Goal: Information Seeking & Learning: Learn about a topic

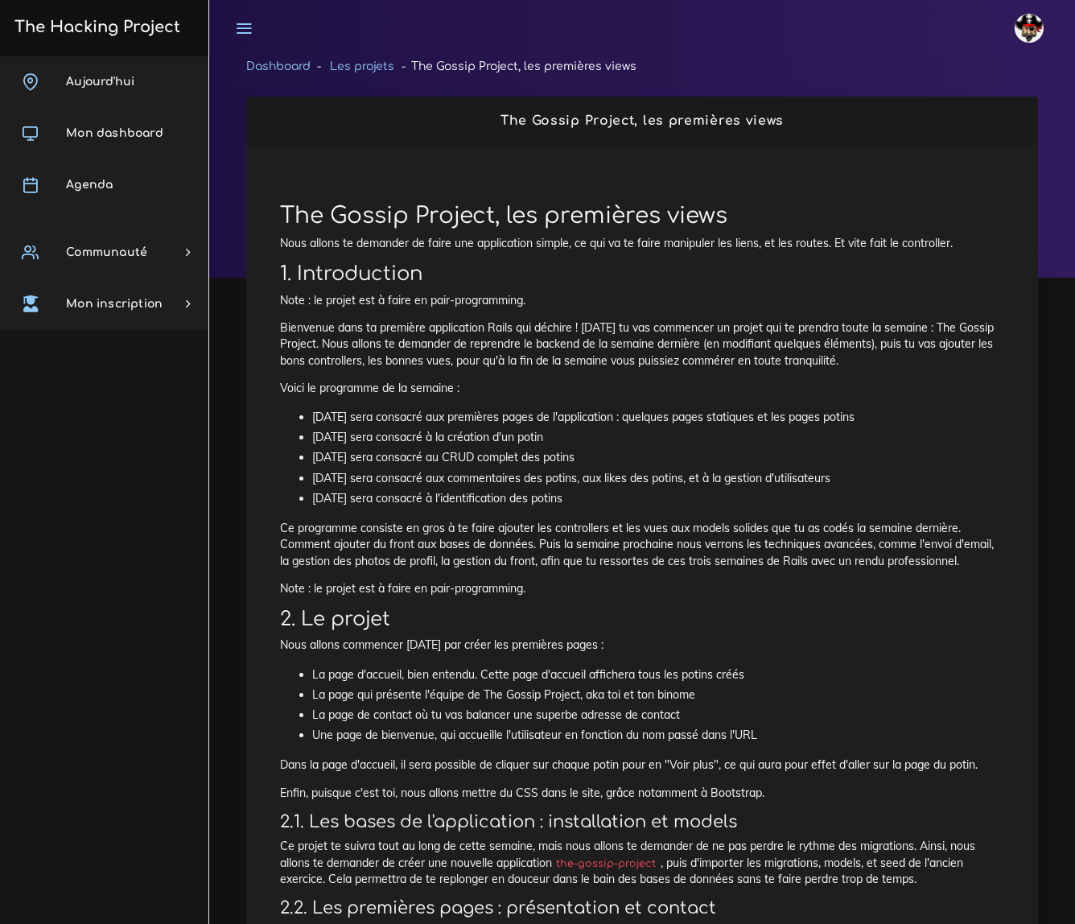
scroll to position [999, 0]
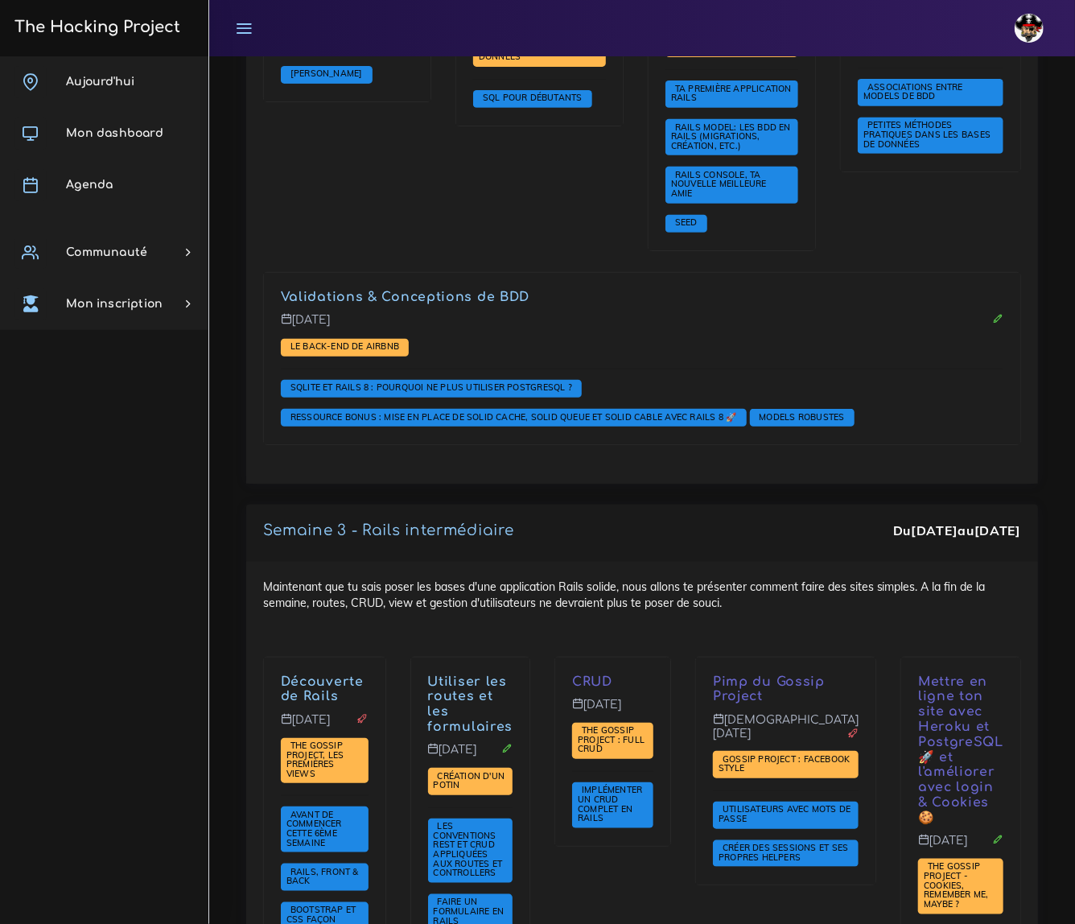
scroll to position [3187, 0]
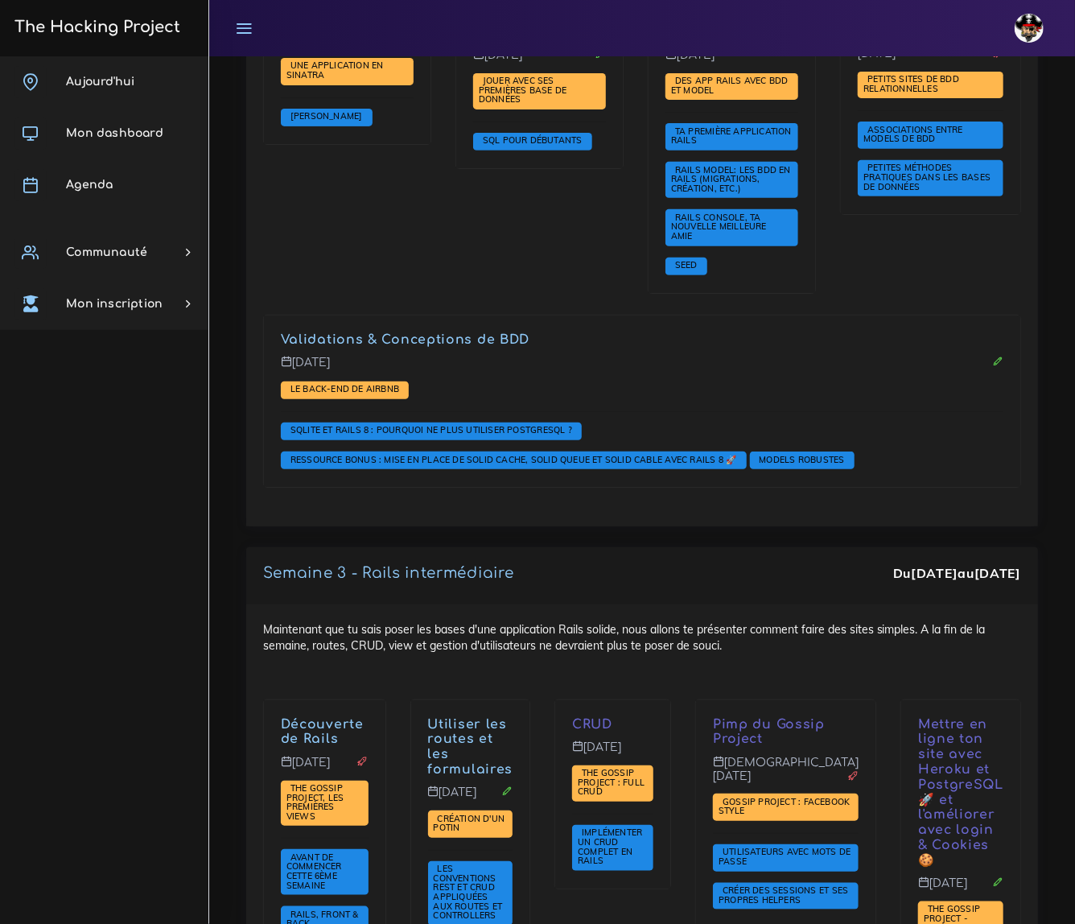
drag, startPoint x: 487, startPoint y: 625, endPoint x: 605, endPoint y: 677, distance: 128.6
click at [605, 700] on div "CRUD Mercredi 8 oct. The Gossip Project : Full CRUD Implémenter un CRUD complet…" at bounding box center [613, 936] width 141 height 473
click at [657, 700] on div "CRUD Mercredi 8 oct. The Gossip Project : Full CRUD Implémenter un CRUD complet…" at bounding box center [613, 936] width 141 height 473
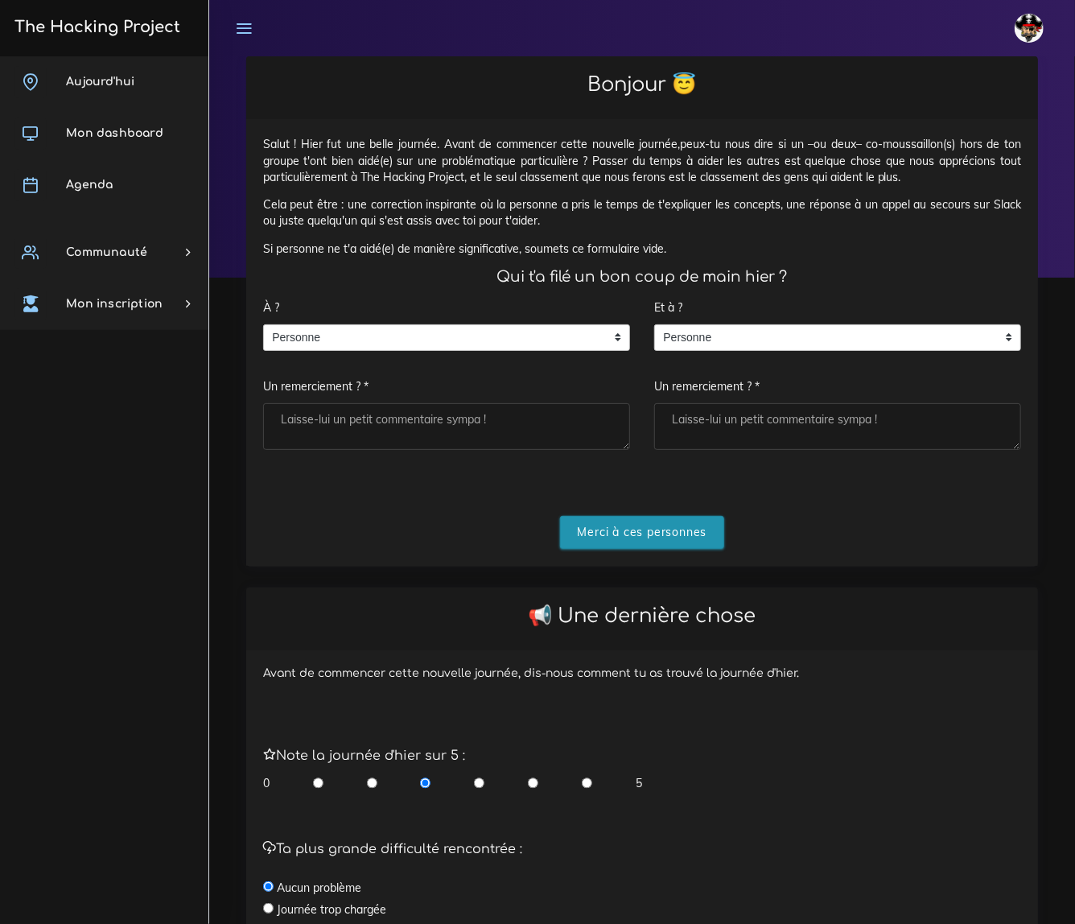
click at [638, 531] on input "Merci à ces personnes" at bounding box center [642, 532] width 165 height 33
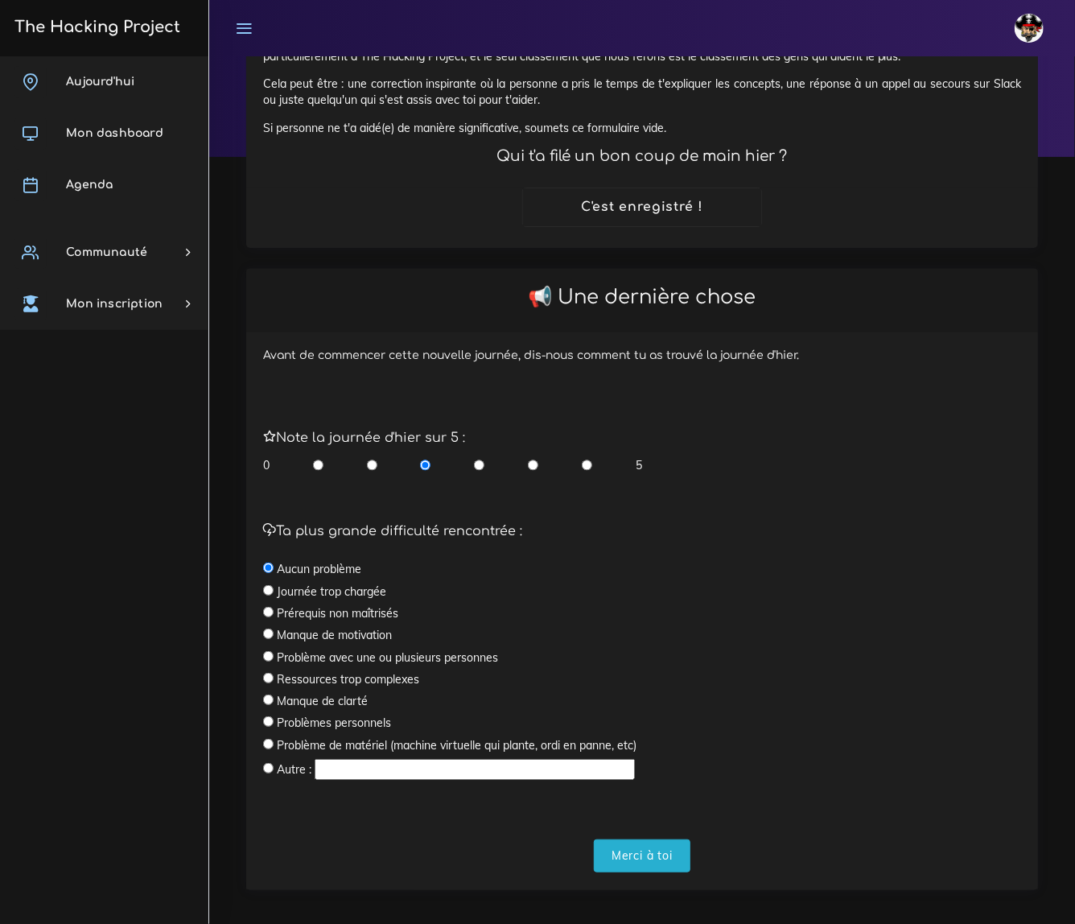
scroll to position [131, 0]
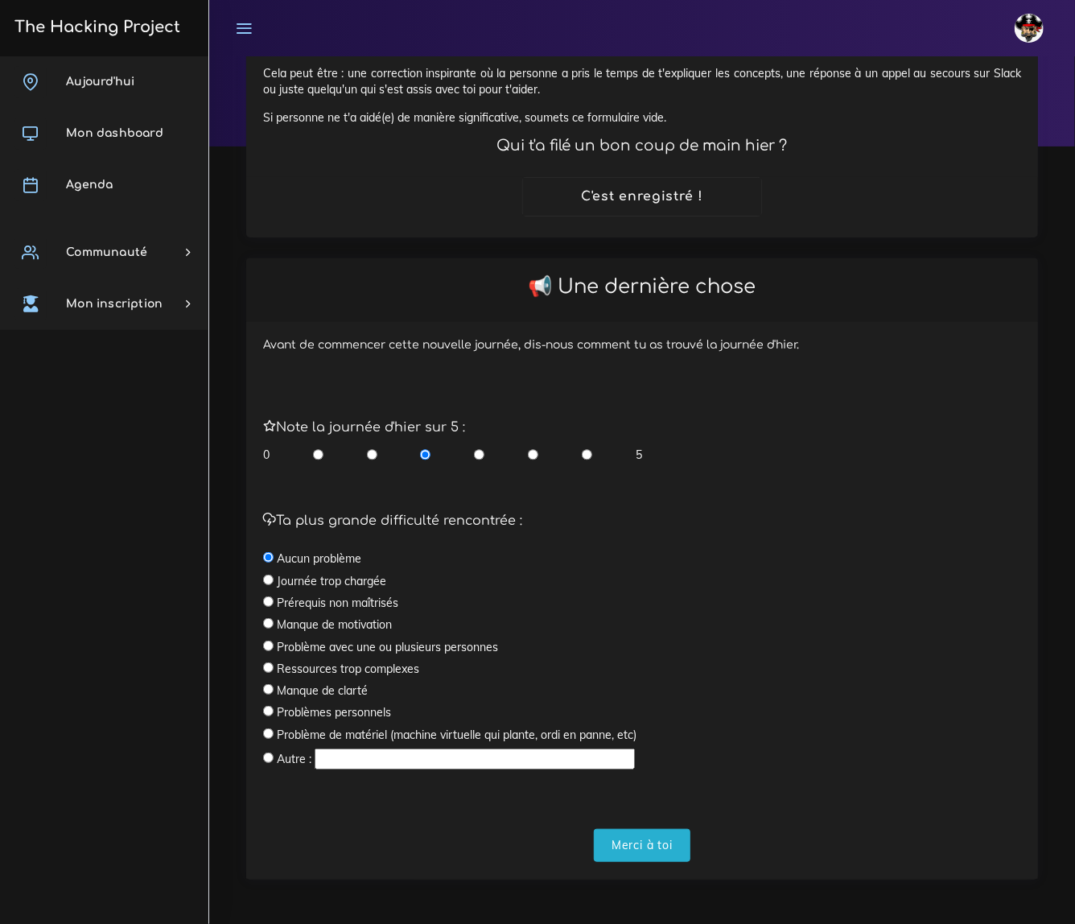
click at [348, 580] on label "Journée trop chargée" at bounding box center [331, 581] width 109 height 16
click at [266, 575] on input "radio" at bounding box center [268, 580] width 10 height 10
radio input "true"
click at [270, 687] on input "radio" at bounding box center [268, 689] width 10 height 10
radio input "true"
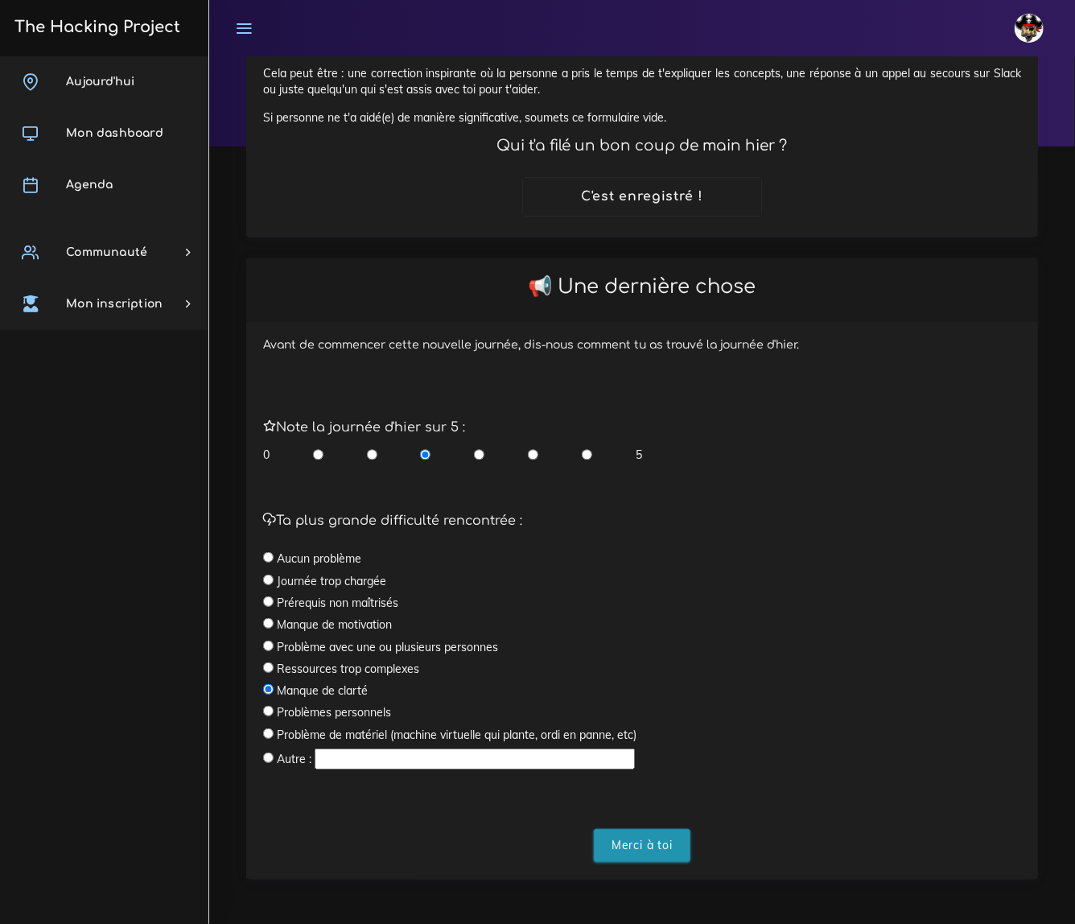
click at [649, 837] on input "Merci à toi" at bounding box center [642, 845] width 97 height 33
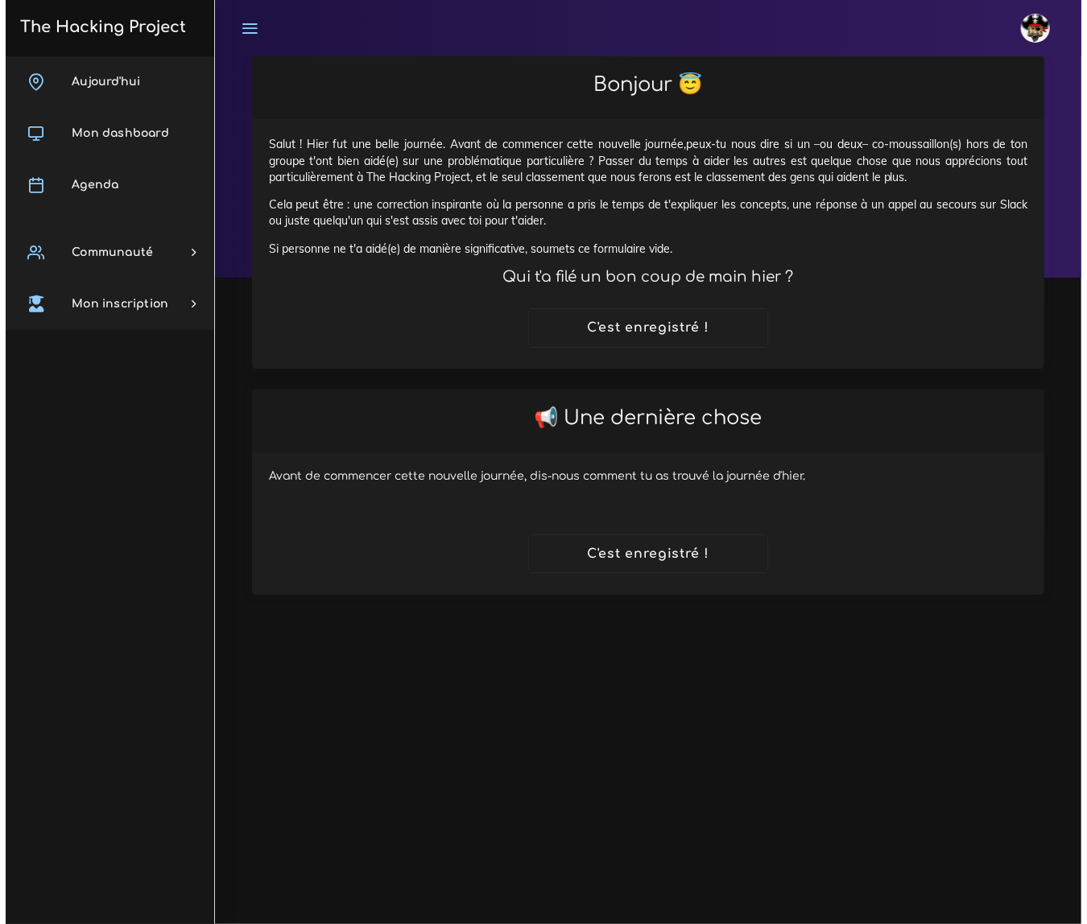
scroll to position [0, 0]
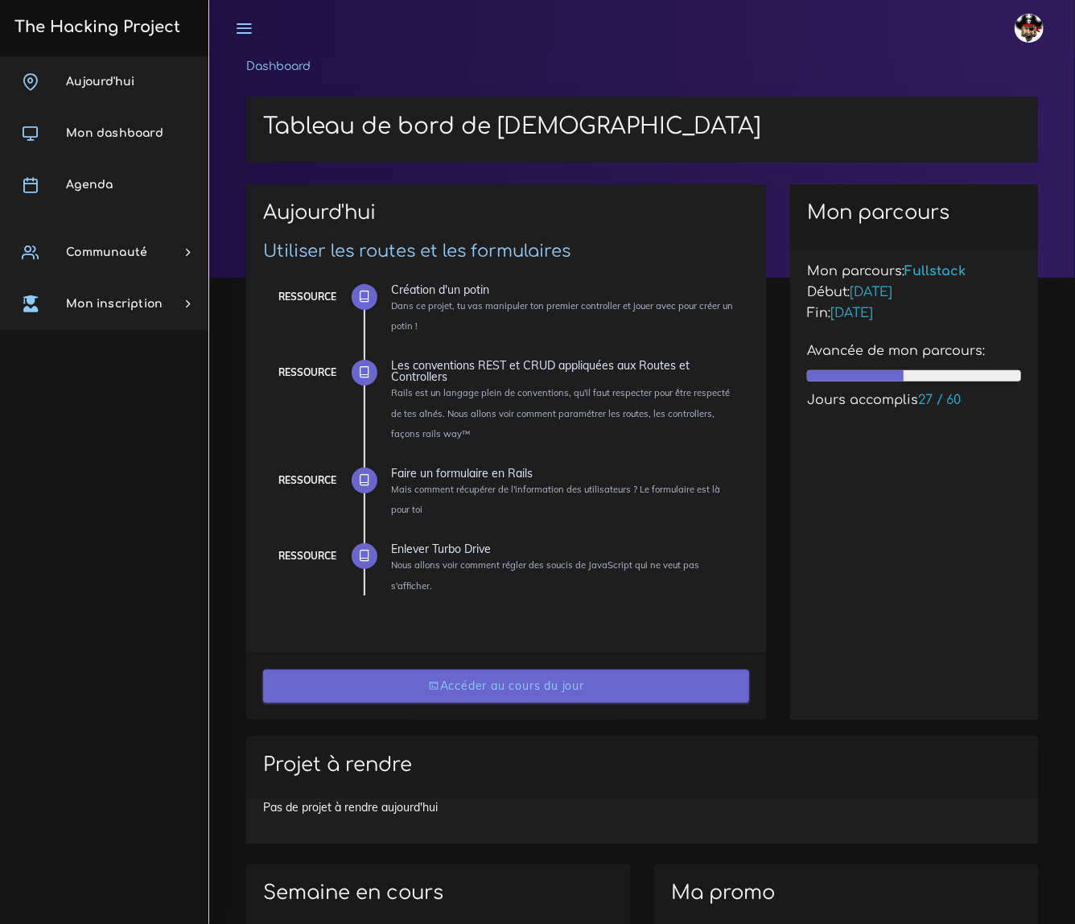
click at [535, 670] on link "Accéder au cours du jour" at bounding box center [506, 686] width 486 height 33
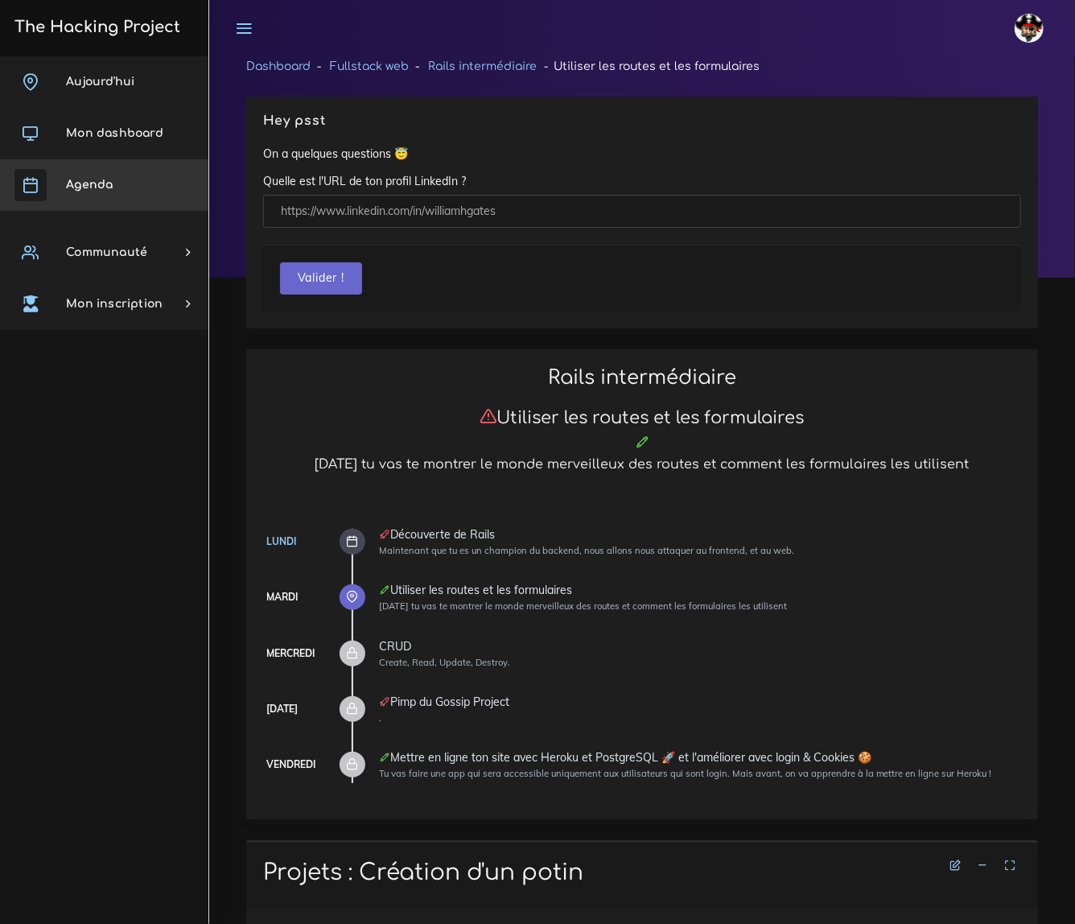
click at [91, 175] on link "Agenda" at bounding box center [104, 185] width 208 height 52
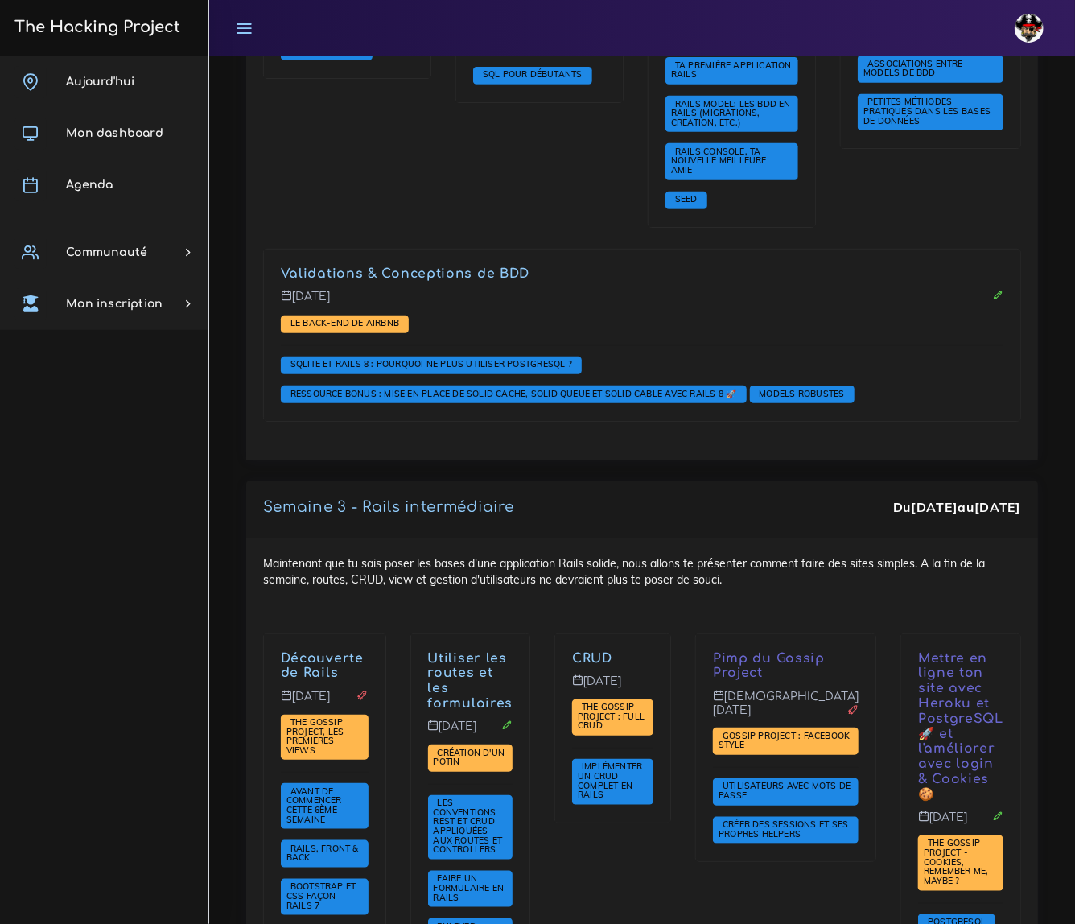
scroll to position [3292, 0]
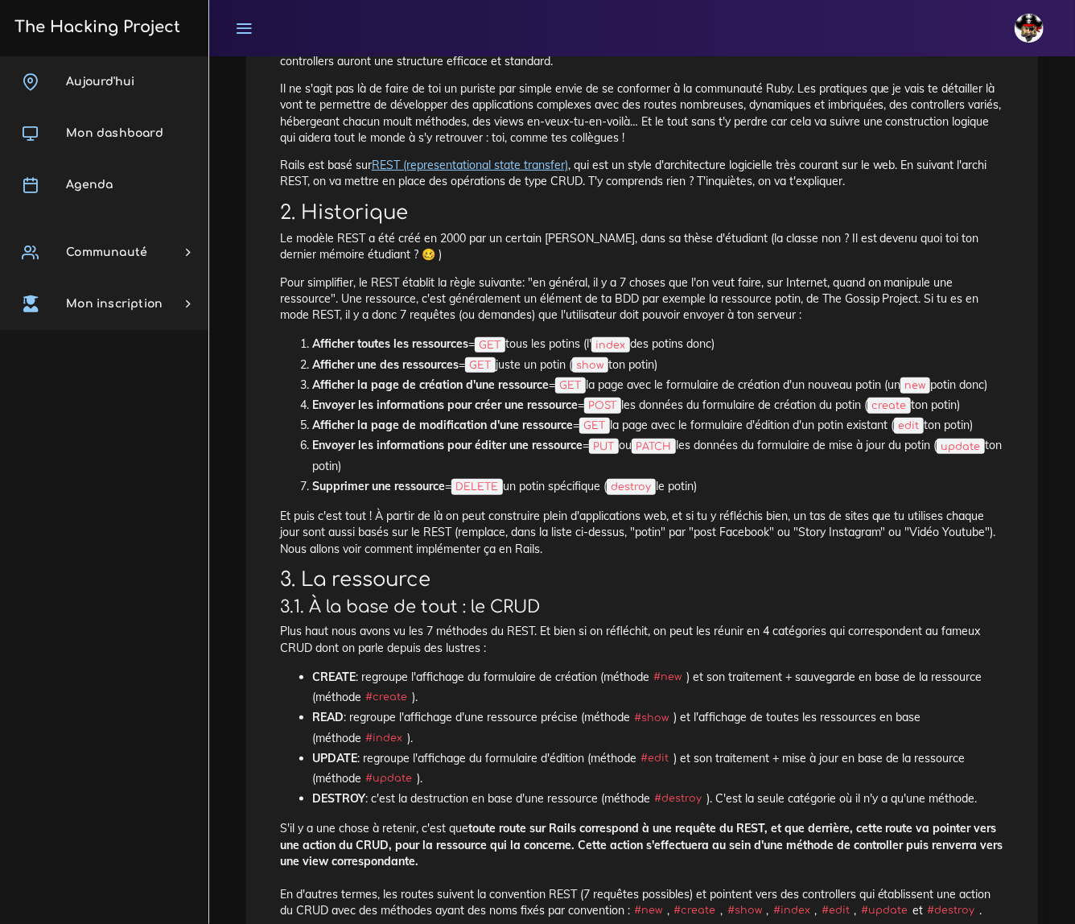
scroll to position [365, 0]
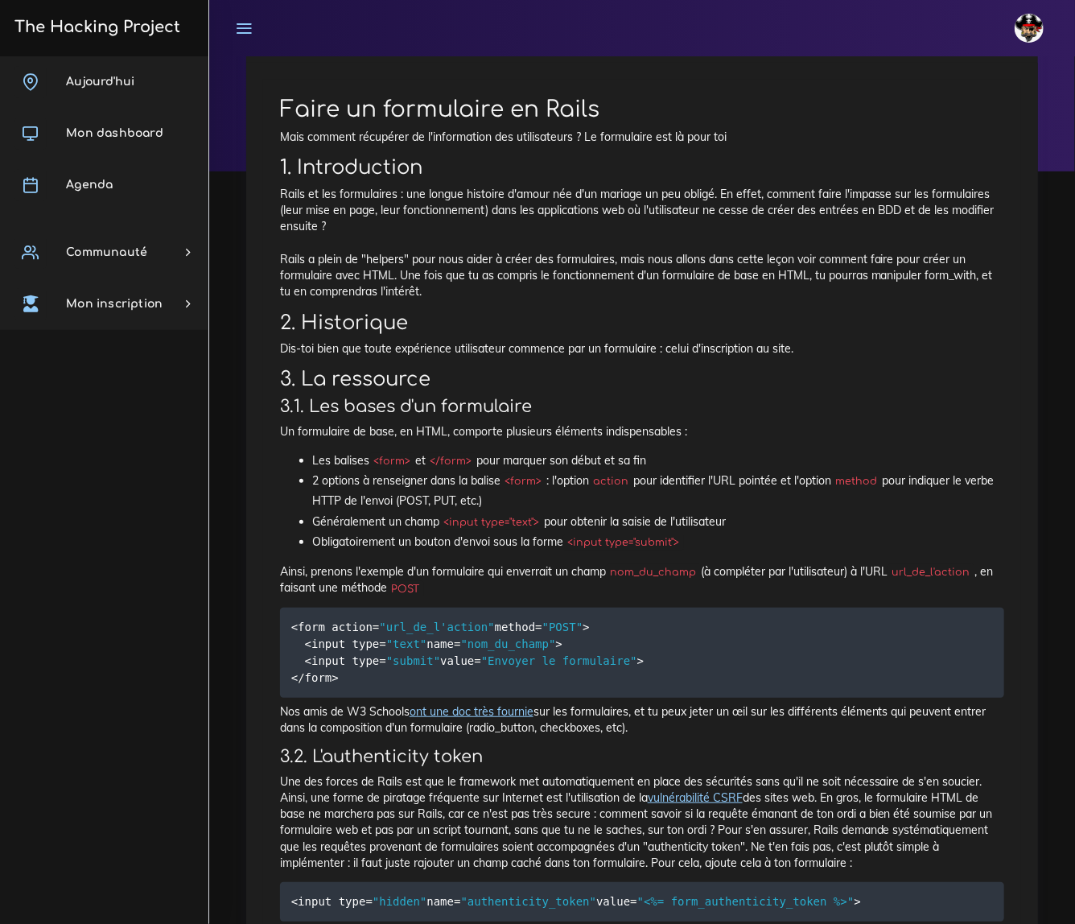
scroll to position [146, 0]
